Goal: Task Accomplishment & Management: Use online tool/utility

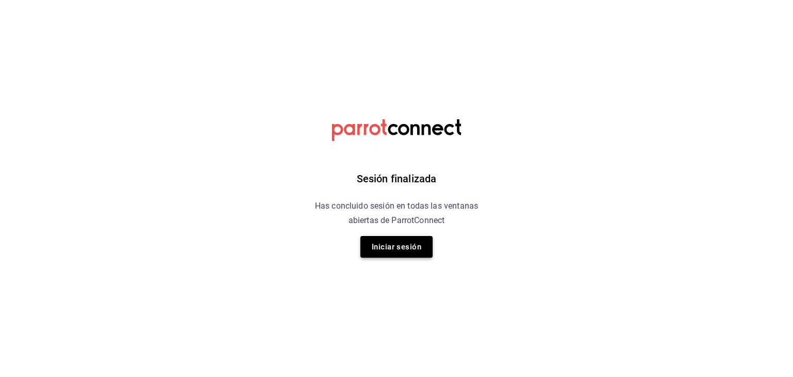
click at [398, 250] on button "Iniciar sesión" at bounding box center [396, 247] width 72 height 22
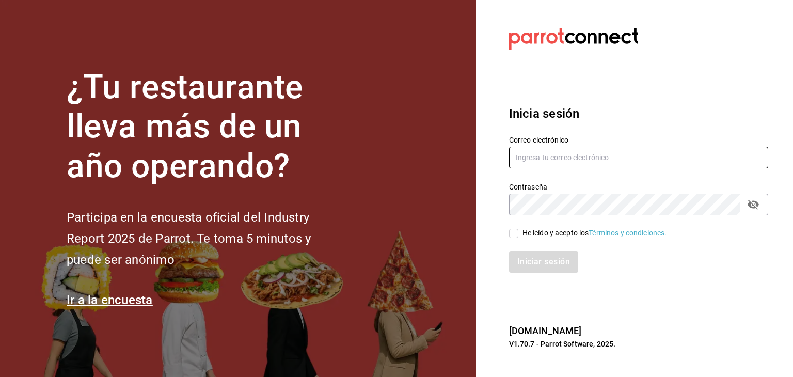
type input "[EMAIL_ADDRESS][DOMAIN_NAME]"
click at [512, 232] on input "He leído y acepto los Términos y condiciones." at bounding box center [513, 233] width 9 height 9
checkbox input "true"
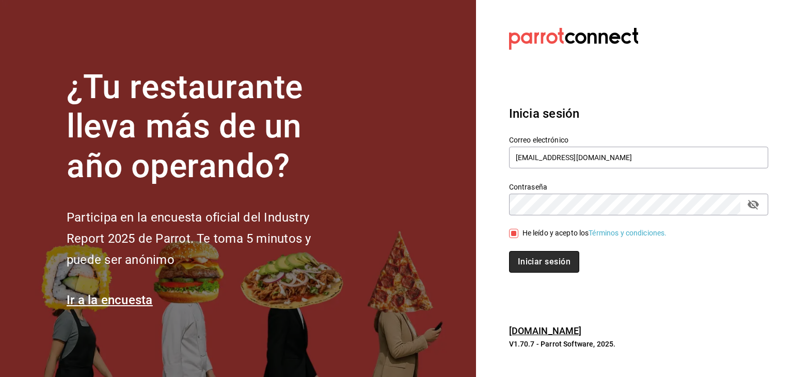
click at [533, 269] on button "Iniciar sesión" at bounding box center [544, 262] width 70 height 22
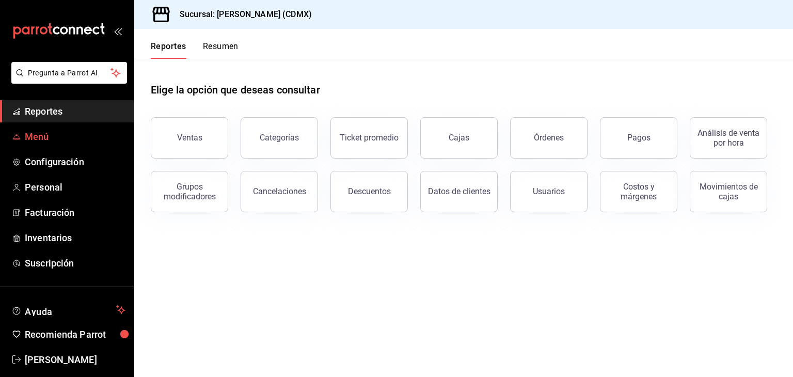
click at [25, 137] on span "Menú" at bounding box center [75, 137] width 101 height 14
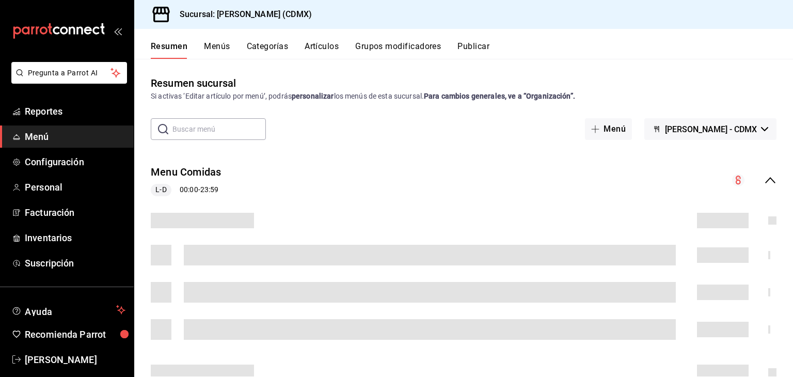
click at [198, 126] on input "text" at bounding box center [218, 129] width 93 height 21
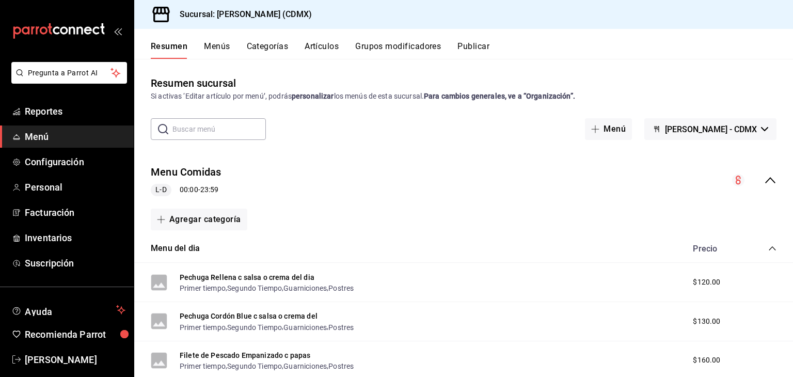
click at [331, 44] on button "Artículos" at bounding box center [322, 50] width 34 height 18
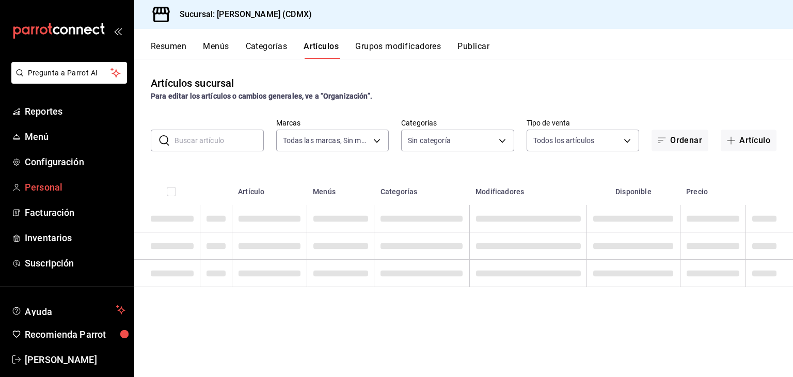
type input "e8959217-8293-4aa1-bca7-f4bcfdcf473f"
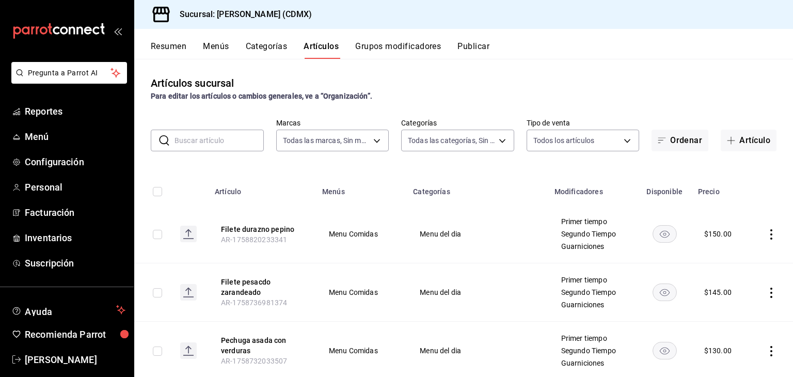
type input "1e02d810-cdf2-4ec1-83a5-53e2a682a2fa,5422f907-60b5-4d72-a128-ca21ee141599,c04e8…"
click at [189, 140] on input "text" at bounding box center [218, 140] width 89 height 21
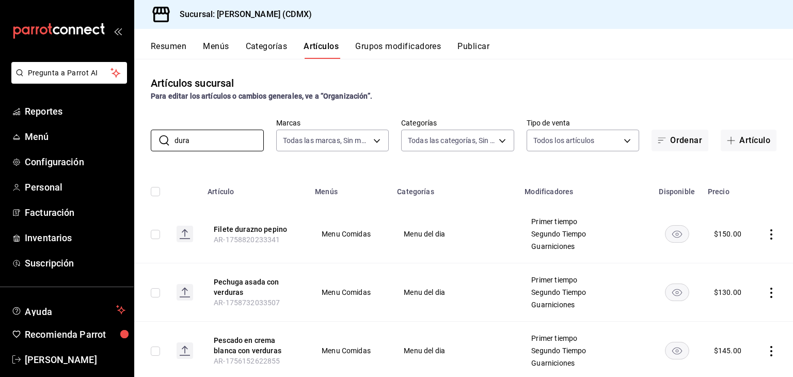
type input "dura"
